Goal: Navigation & Orientation: Find specific page/section

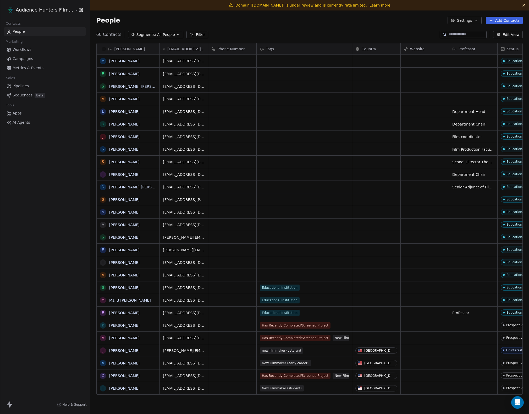
click at [391, 6] on link "Learn more" at bounding box center [380, 5] width 21 height 5
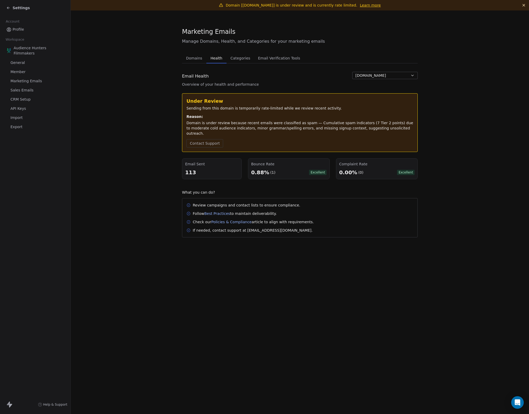
click at [39, 30] on link "Profile" at bounding box center [35, 29] width 62 height 9
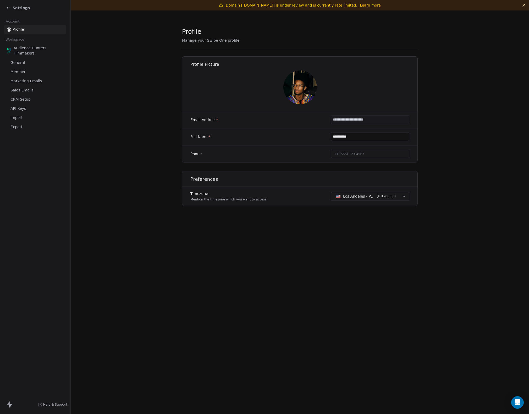
click at [25, 64] on span "General" at bounding box center [17, 63] width 14 height 6
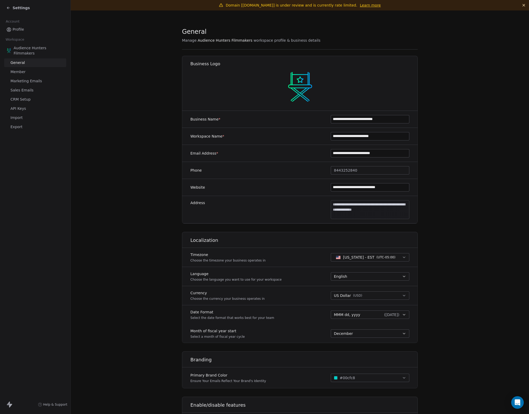
click at [23, 26] on link "Profile" at bounding box center [35, 29] width 62 height 9
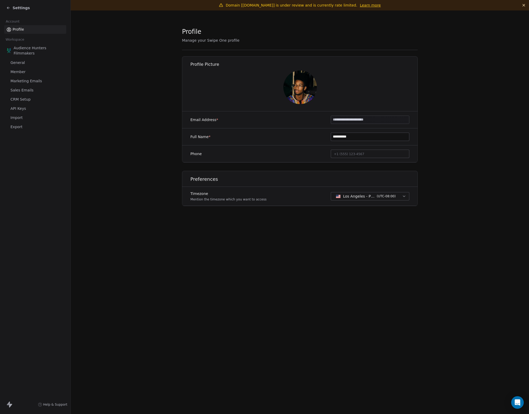
click at [26, 39] on span "Workspace" at bounding box center [14, 40] width 23 height 8
click at [26, 44] on span "Workspace" at bounding box center [14, 40] width 23 height 8
click at [27, 50] on span "Audience Hunters Filmmakers" at bounding box center [39, 50] width 51 height 10
click at [18, 9] on span "Settings" at bounding box center [21, 7] width 17 height 5
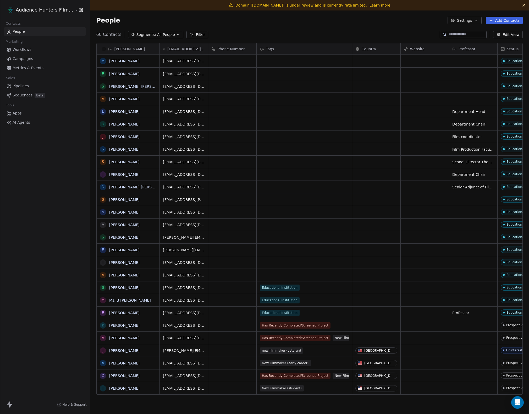
scroll to position [364, 439]
click at [28, 62] on span "Campaigns" at bounding box center [23, 59] width 20 height 6
